Goal: Check status: Check status

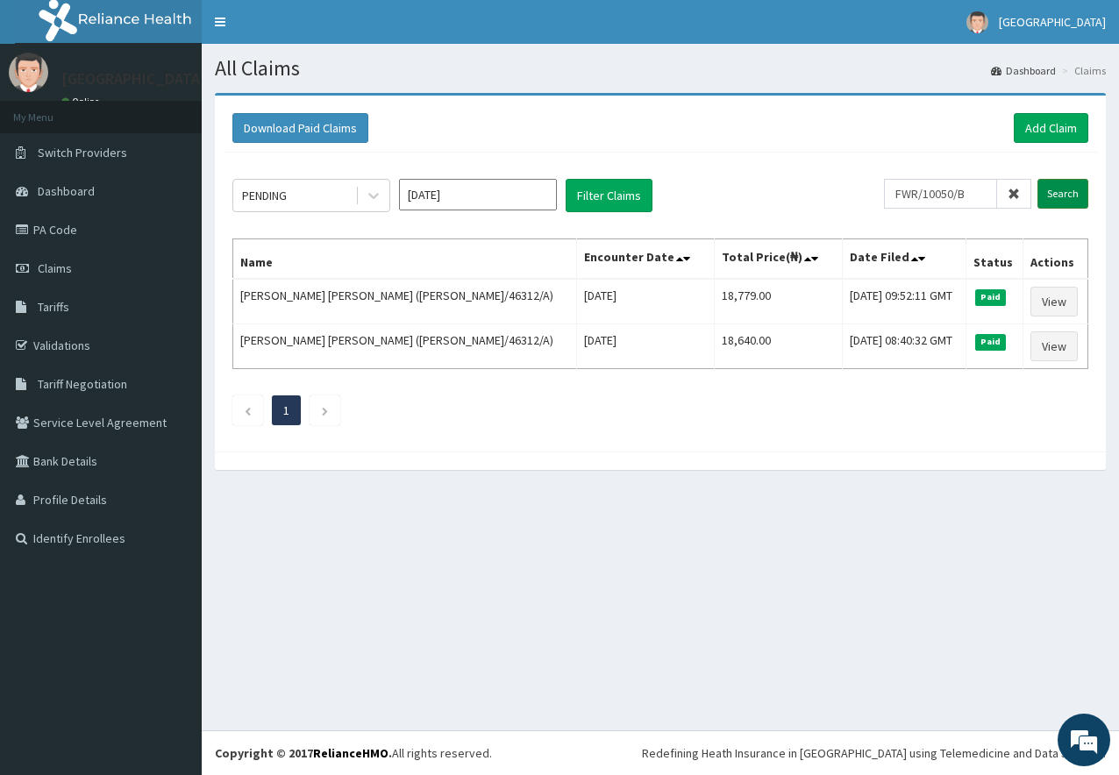
type input "FWR/10050/B"
click at [1060, 183] on input "Search" at bounding box center [1063, 194] width 51 height 30
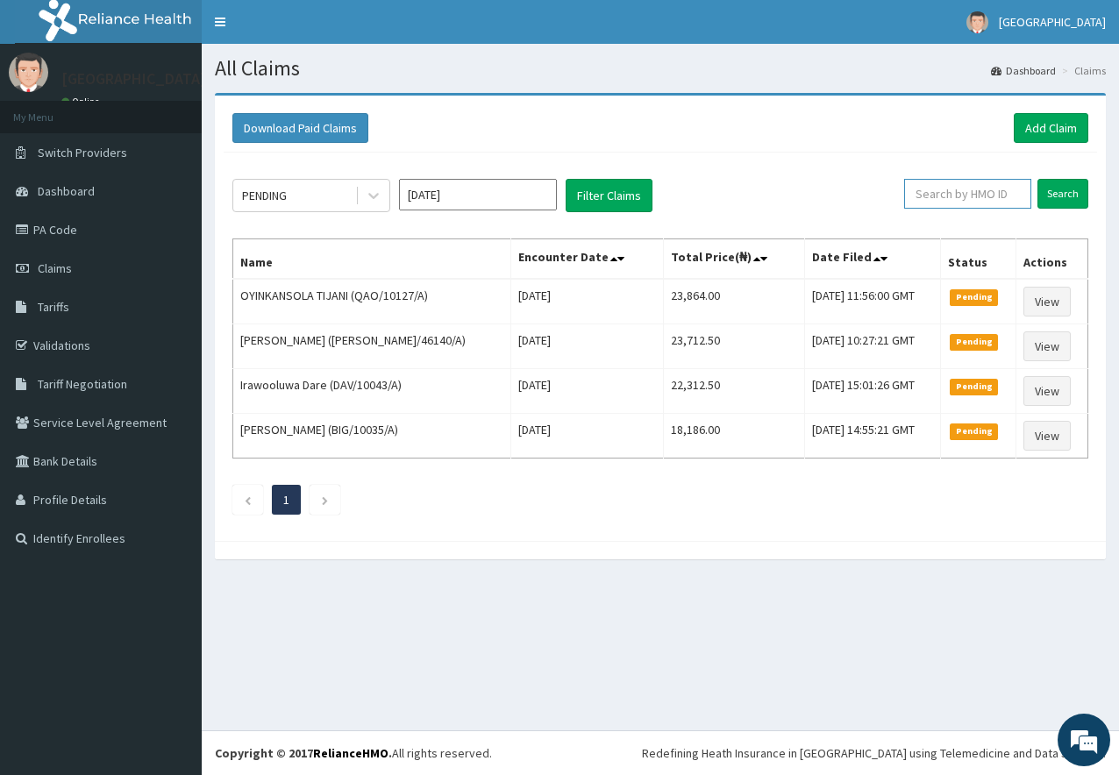
click at [1007, 190] on input "text" at bounding box center [967, 194] width 127 height 30
paste input "FWR/10050/B"
click at [1066, 193] on input "Search" at bounding box center [1063, 194] width 51 height 30
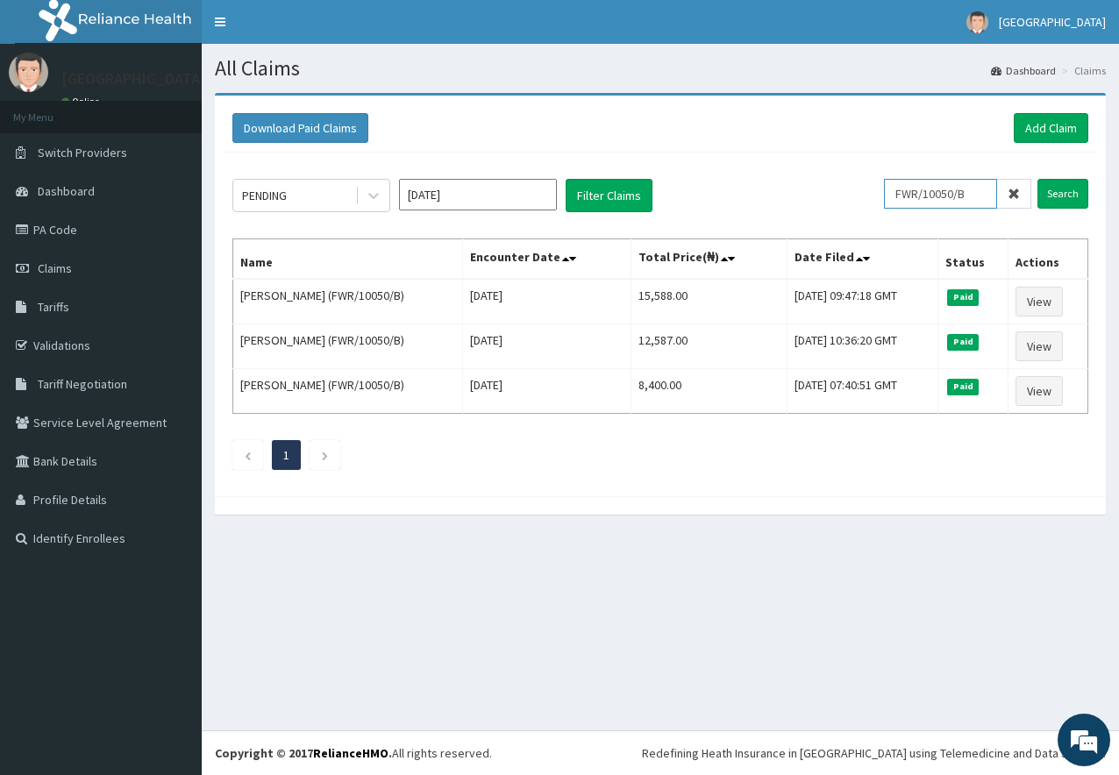
drag, startPoint x: 988, startPoint y: 190, endPoint x: 833, endPoint y: 208, distance: 155.4
click at [833, 208] on div "PENDING Oct 2025 Filter Claims FWR/10050/B Search" at bounding box center [660, 195] width 856 height 33
paste input "NZT/10017/A"
click at [1052, 186] on input "Search" at bounding box center [1063, 194] width 51 height 30
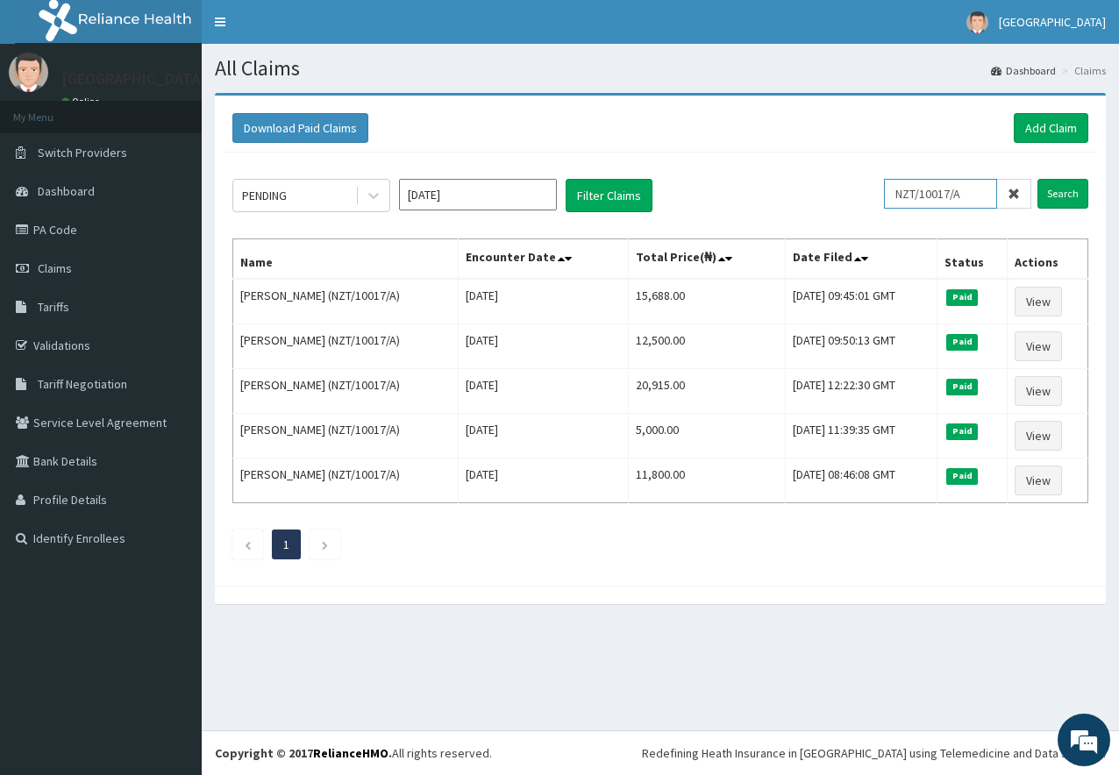
drag, startPoint x: 994, startPoint y: 200, endPoint x: 874, endPoint y: 194, distance: 120.3
click at [874, 195] on div "PENDING Oct 2025 Filter Claims NZT/10017/A Search" at bounding box center [660, 195] width 856 height 33
paste input "REL/10246"
click at [1075, 193] on input "Search" at bounding box center [1063, 194] width 51 height 30
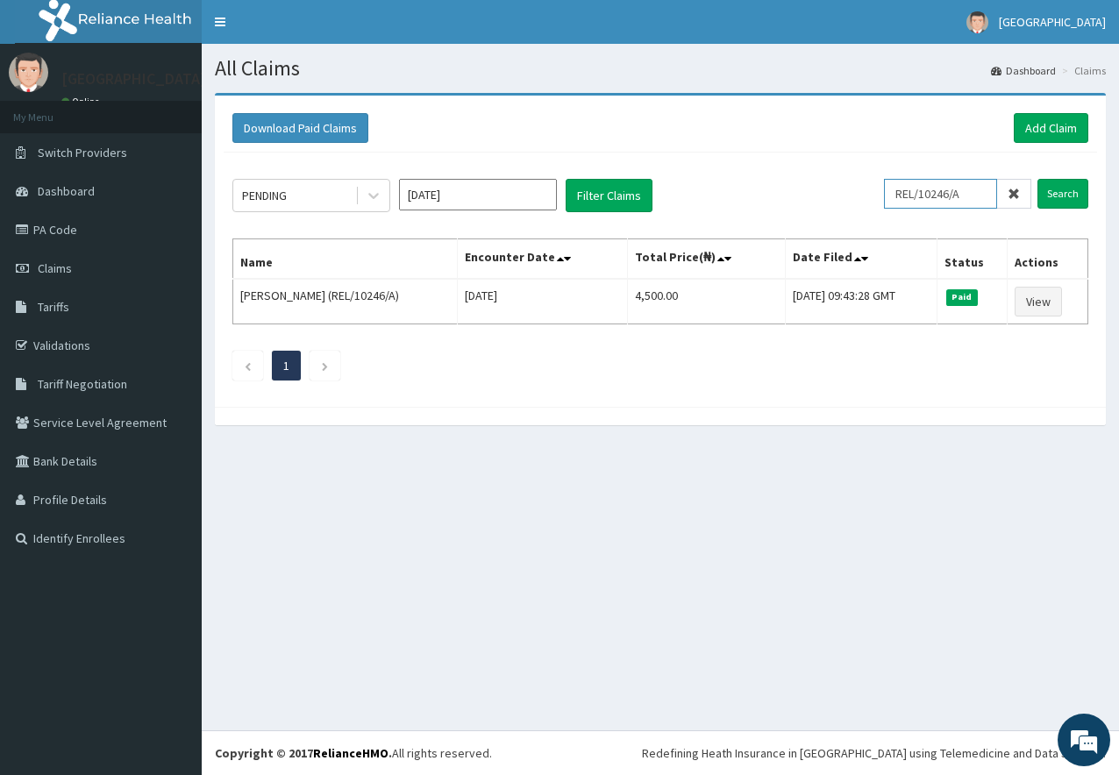
drag, startPoint x: 981, startPoint y: 196, endPoint x: 860, endPoint y: 196, distance: 120.2
click at [860, 196] on div "PENDING Oct 2025 Filter Claims REL/10246/A Search" at bounding box center [660, 195] width 856 height 33
paste input "BWL/10324"
click at [1049, 193] on input "Search" at bounding box center [1063, 194] width 51 height 30
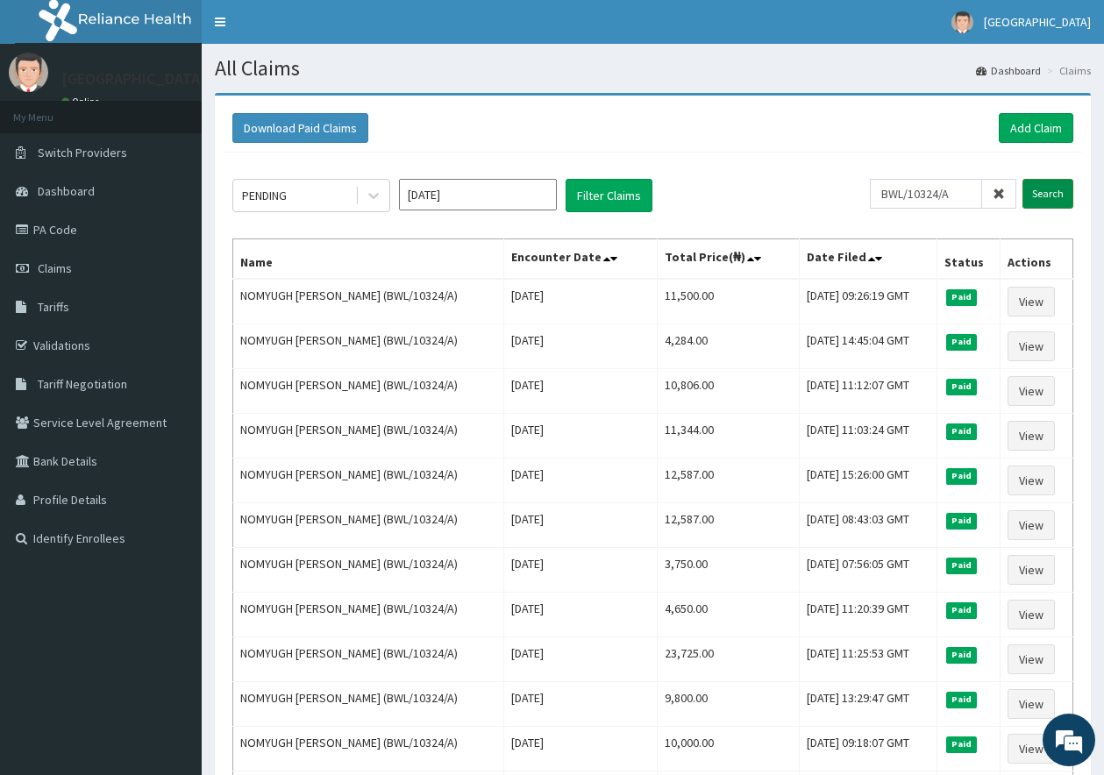
click at [1036, 196] on input "Search" at bounding box center [1048, 194] width 51 height 30
drag, startPoint x: 973, startPoint y: 199, endPoint x: 815, endPoint y: 199, distance: 157.9
click at [815, 199] on div "PENDING Oct 2025 Filter Claims BWL/10324/A Search" at bounding box center [652, 195] width 841 height 33
paste input "24161764/0"
click at [1044, 193] on input "Search" at bounding box center [1048, 194] width 51 height 30
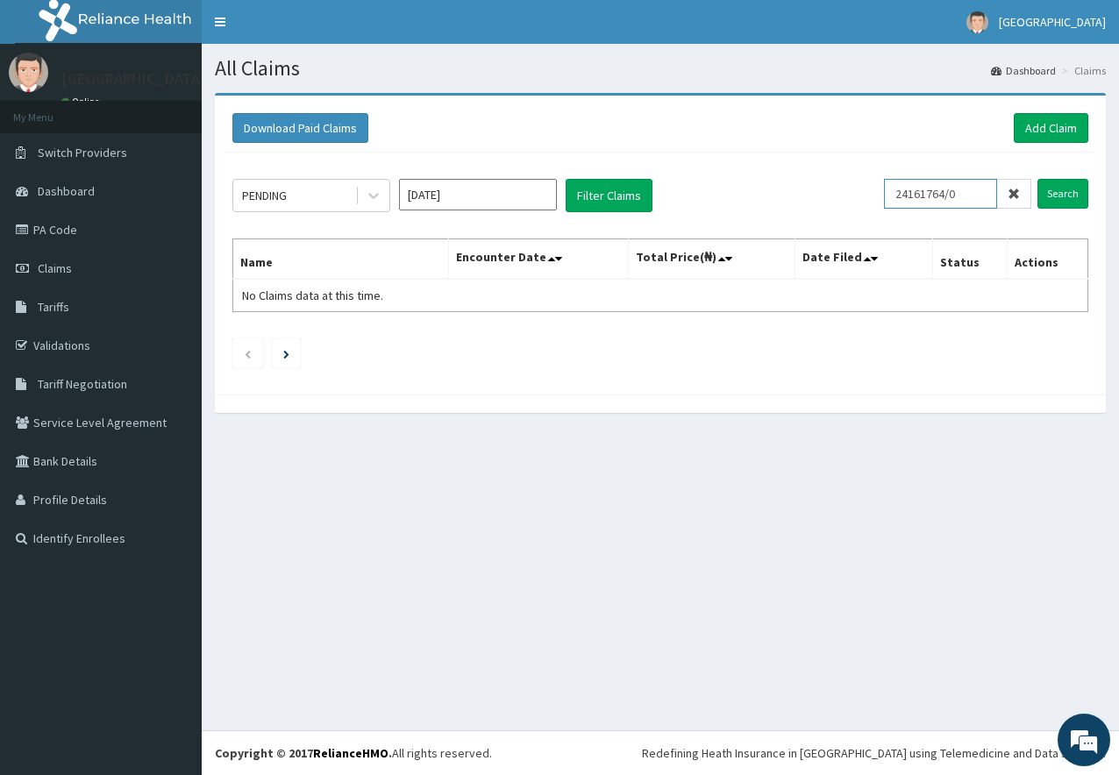
drag, startPoint x: 982, startPoint y: 193, endPoint x: 809, endPoint y: 192, distance: 173.7
click at [809, 192] on div "PENDING Oct 2025 Filter Claims 24161764/0 Search" at bounding box center [660, 195] width 856 height 33
paste input "2982"
drag, startPoint x: 984, startPoint y: 199, endPoint x: 857, endPoint y: 194, distance: 127.3
click at [857, 194] on div "PENDING Oct 2025 Filter Claims 24162982/0 Search" at bounding box center [660, 195] width 856 height 33
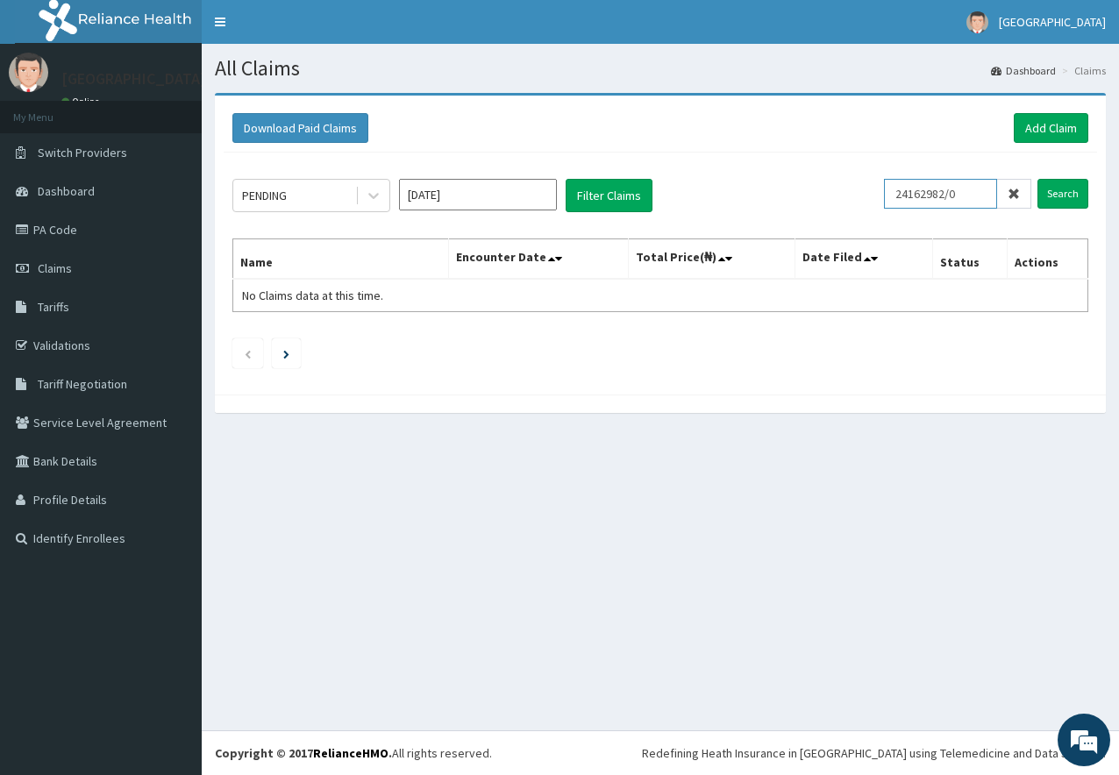
paste input "CLG/10043/C"
type input "CLG/10043/C"
click at [1072, 189] on input "Search" at bounding box center [1063, 194] width 51 height 30
